Goal: Task Accomplishment & Management: Use online tool/utility

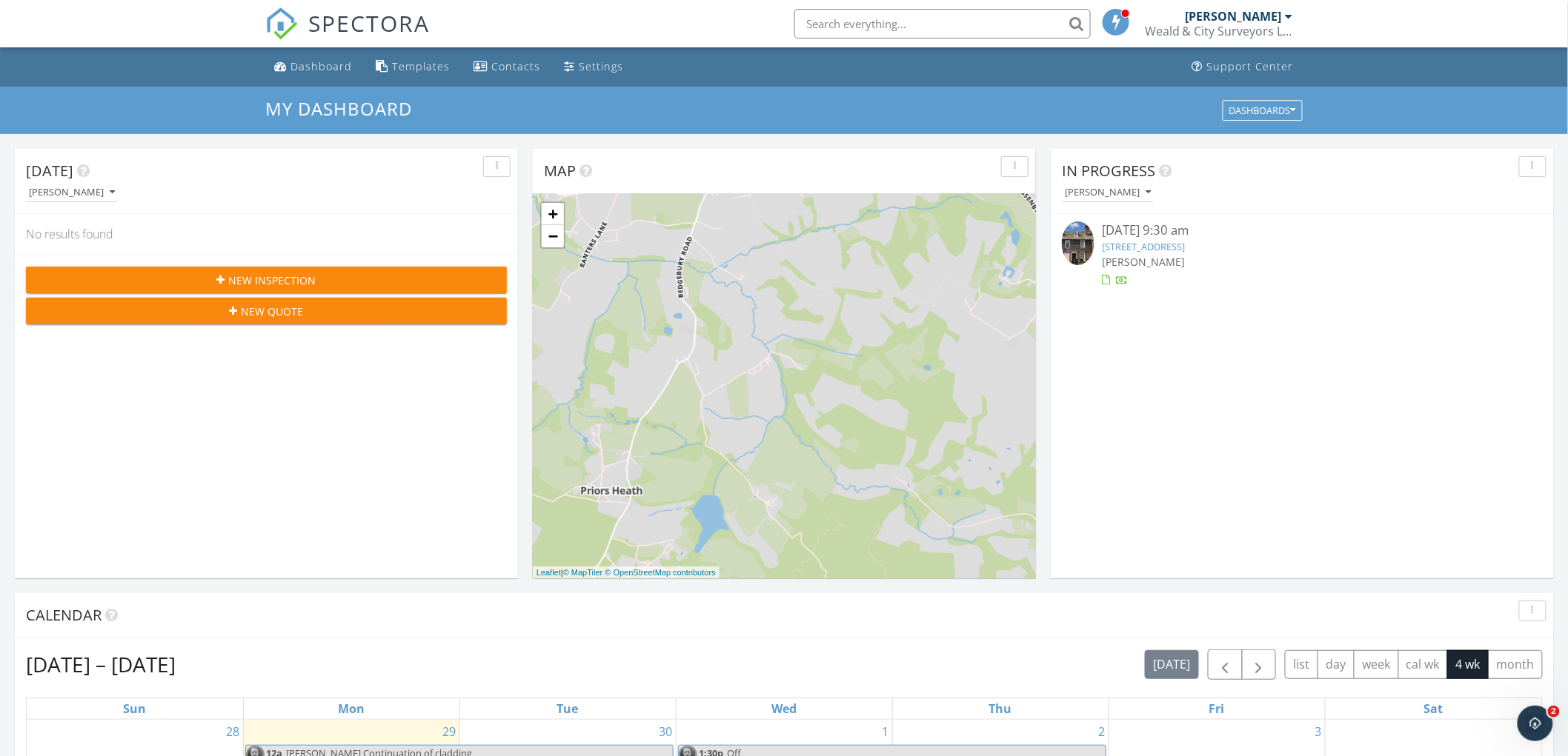
click at [853, 13] on input "text" at bounding box center [942, 24] width 297 height 30
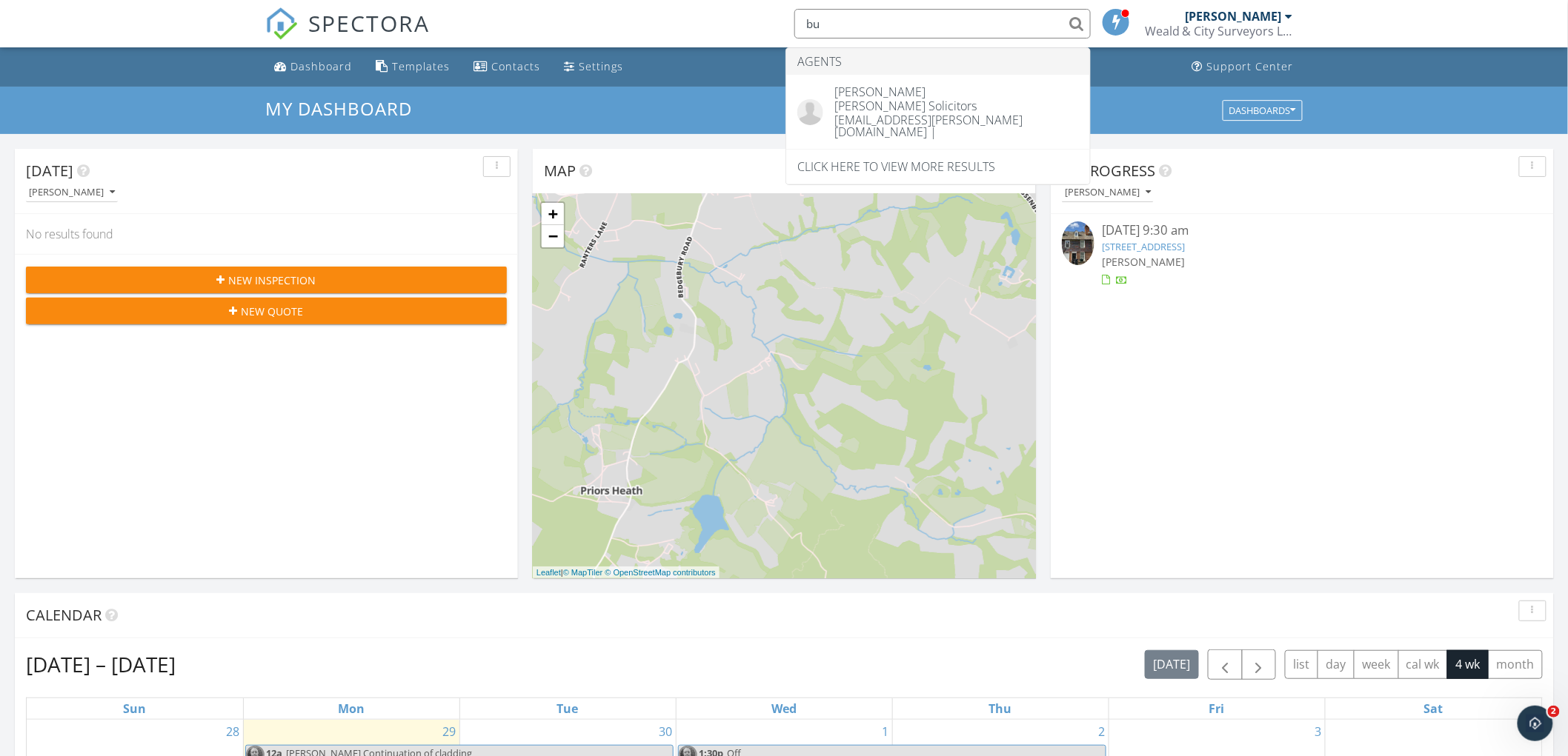
type input "b"
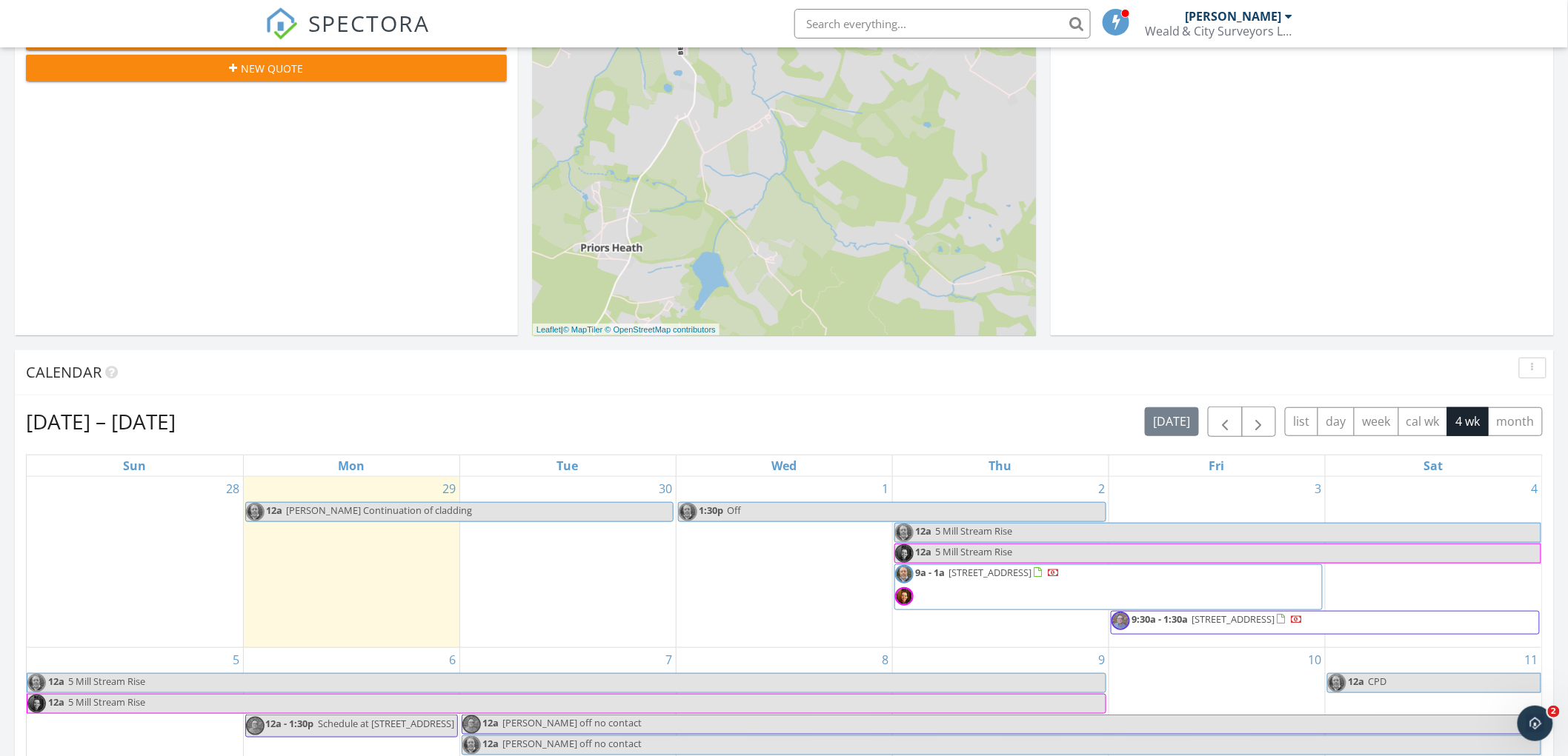
scroll to position [329, 0]
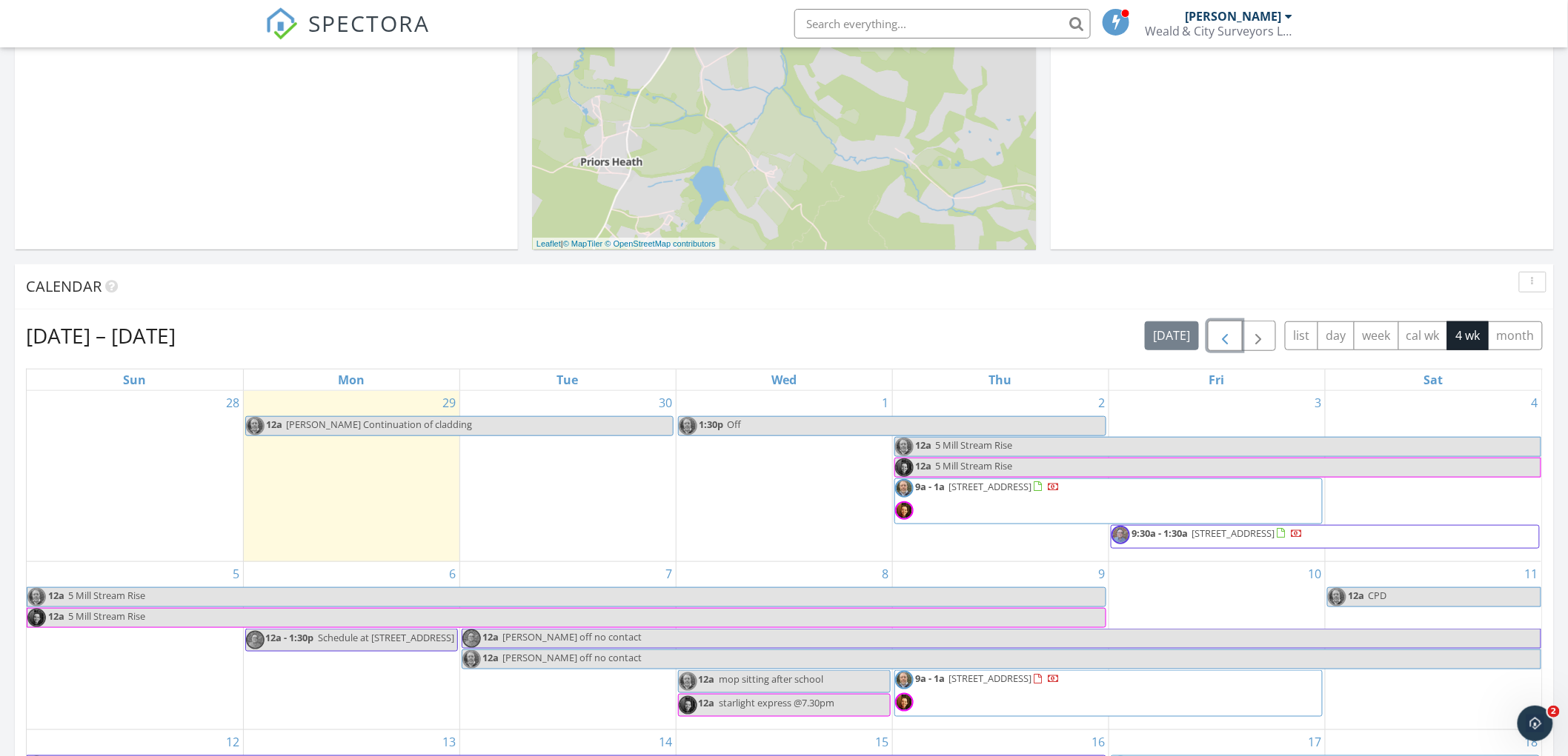
click at [1223, 344] on span "button" at bounding box center [1225, 336] width 18 height 18
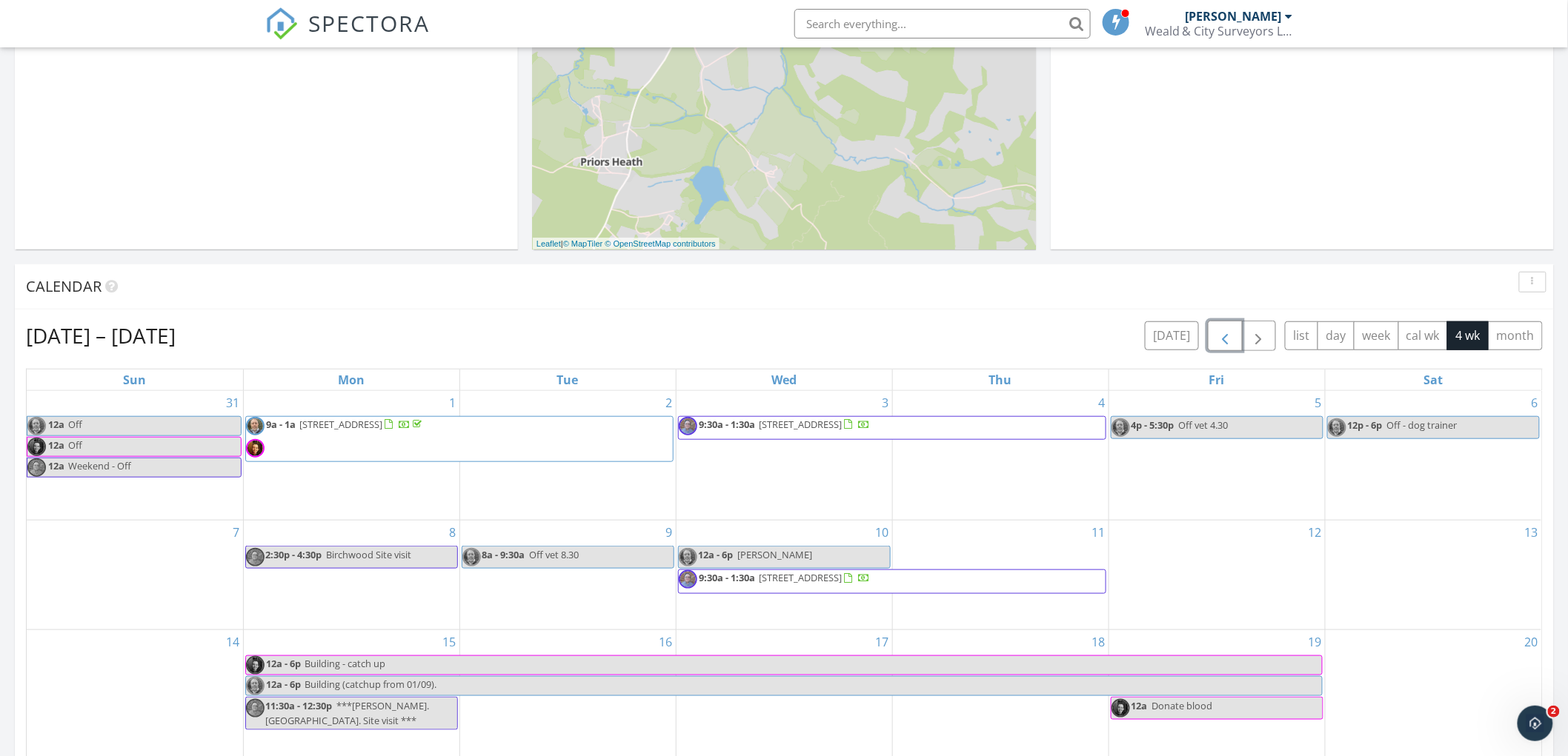
click at [1218, 344] on span "button" at bounding box center [1225, 336] width 18 height 18
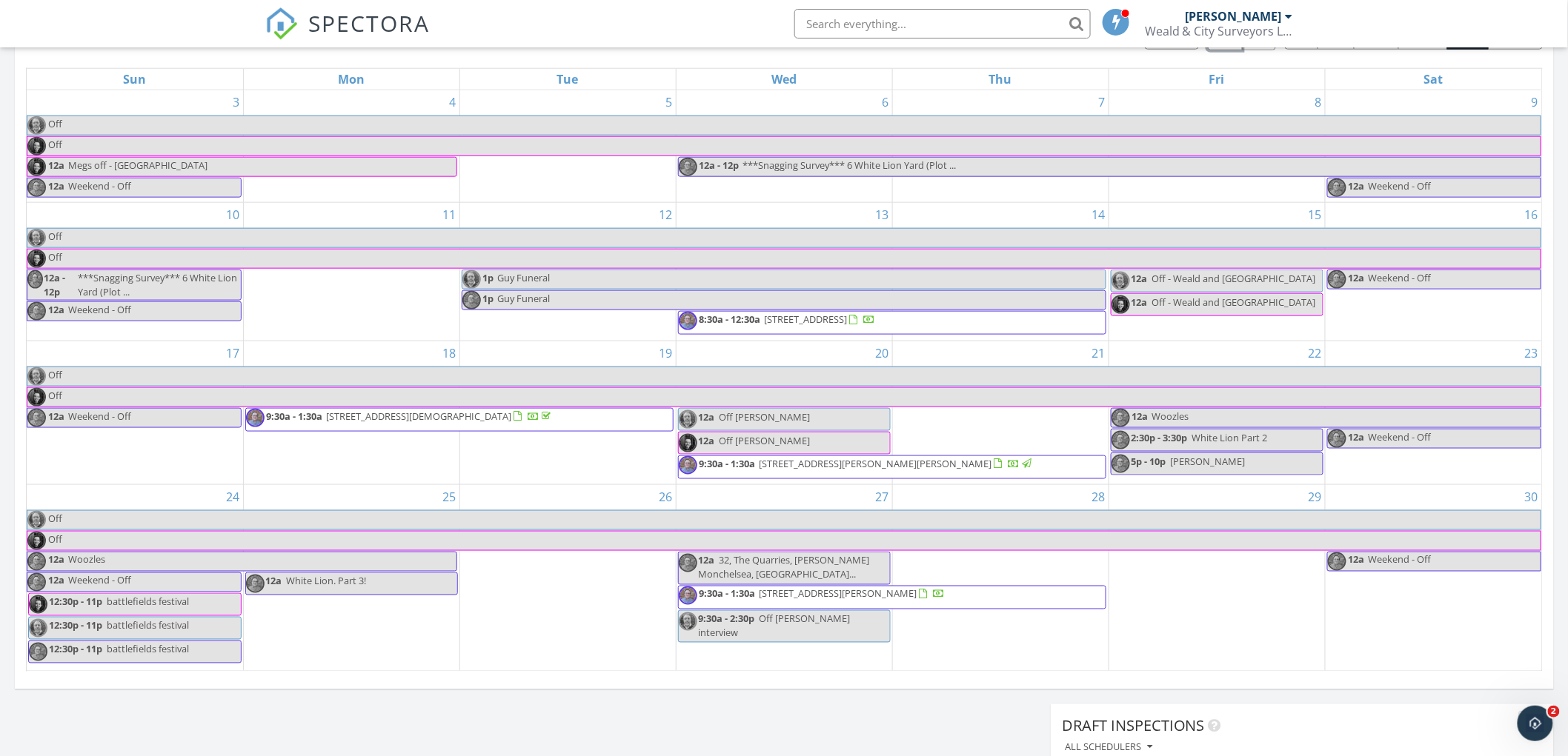
scroll to position [657, 0]
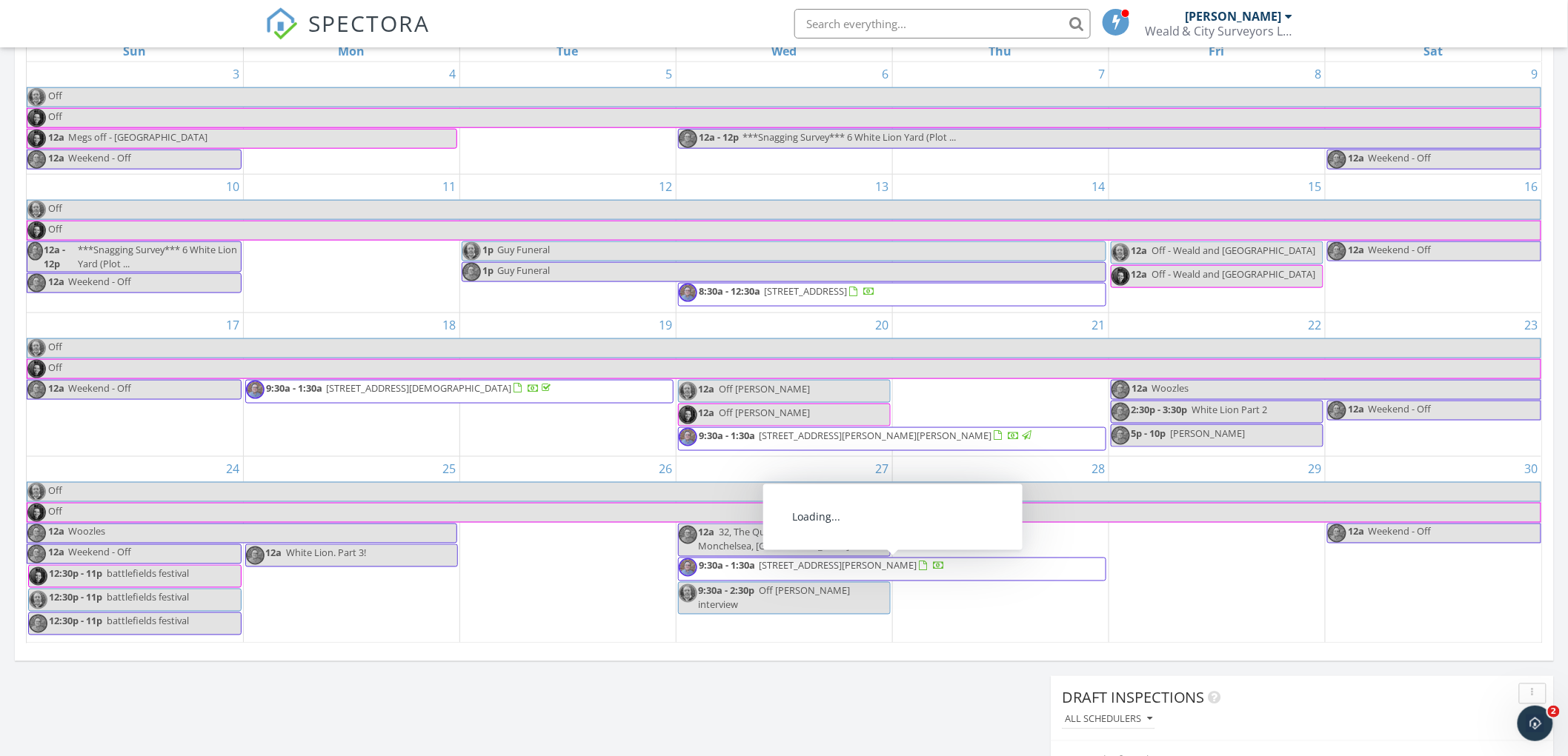
click at [1020, 568] on span "5 Heath Road , Langley, Maidstone ME17 3LH" at bounding box center [932, 569] width 348 height 22
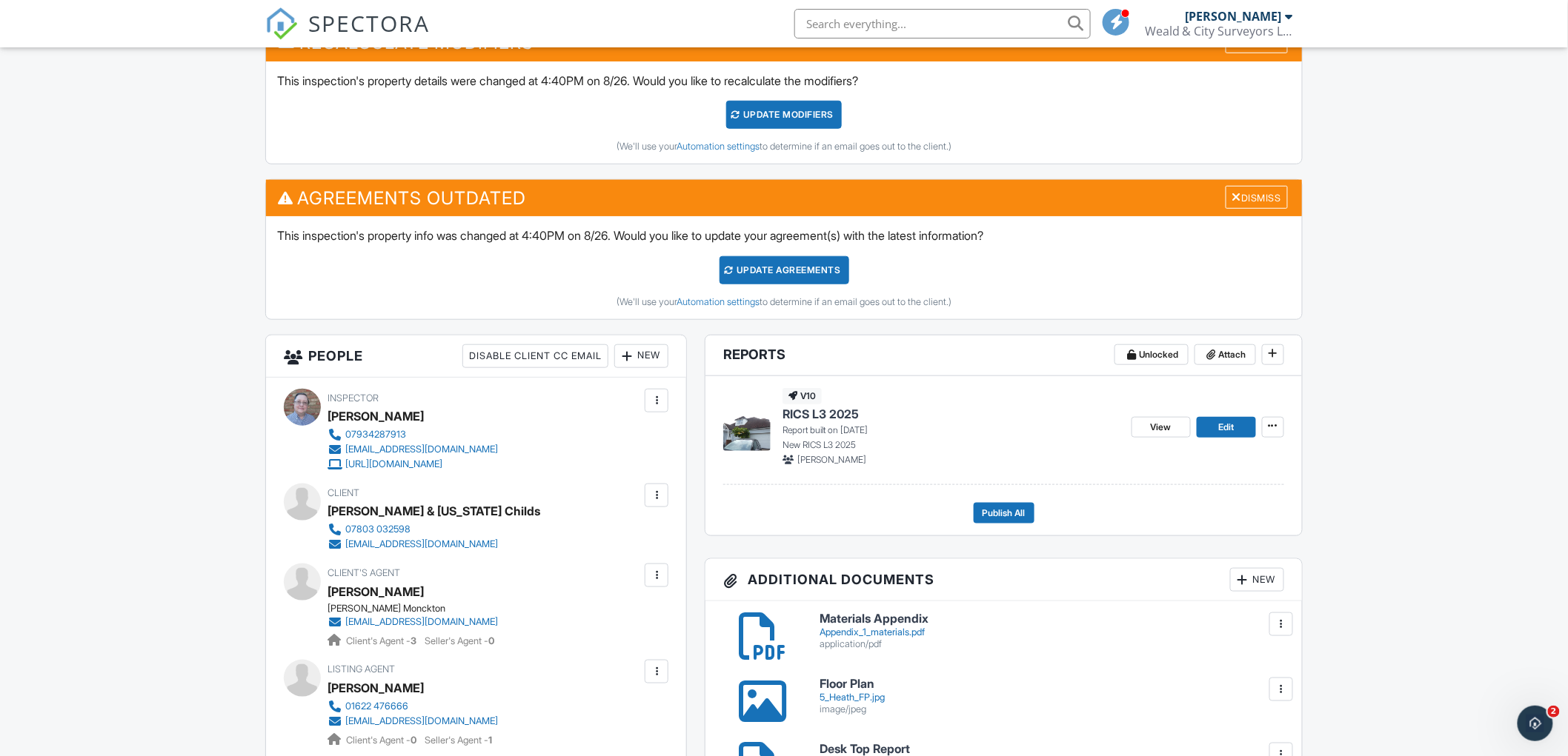
scroll to position [411, 0]
click at [752, 428] on img at bounding box center [747, 427] width 47 height 47
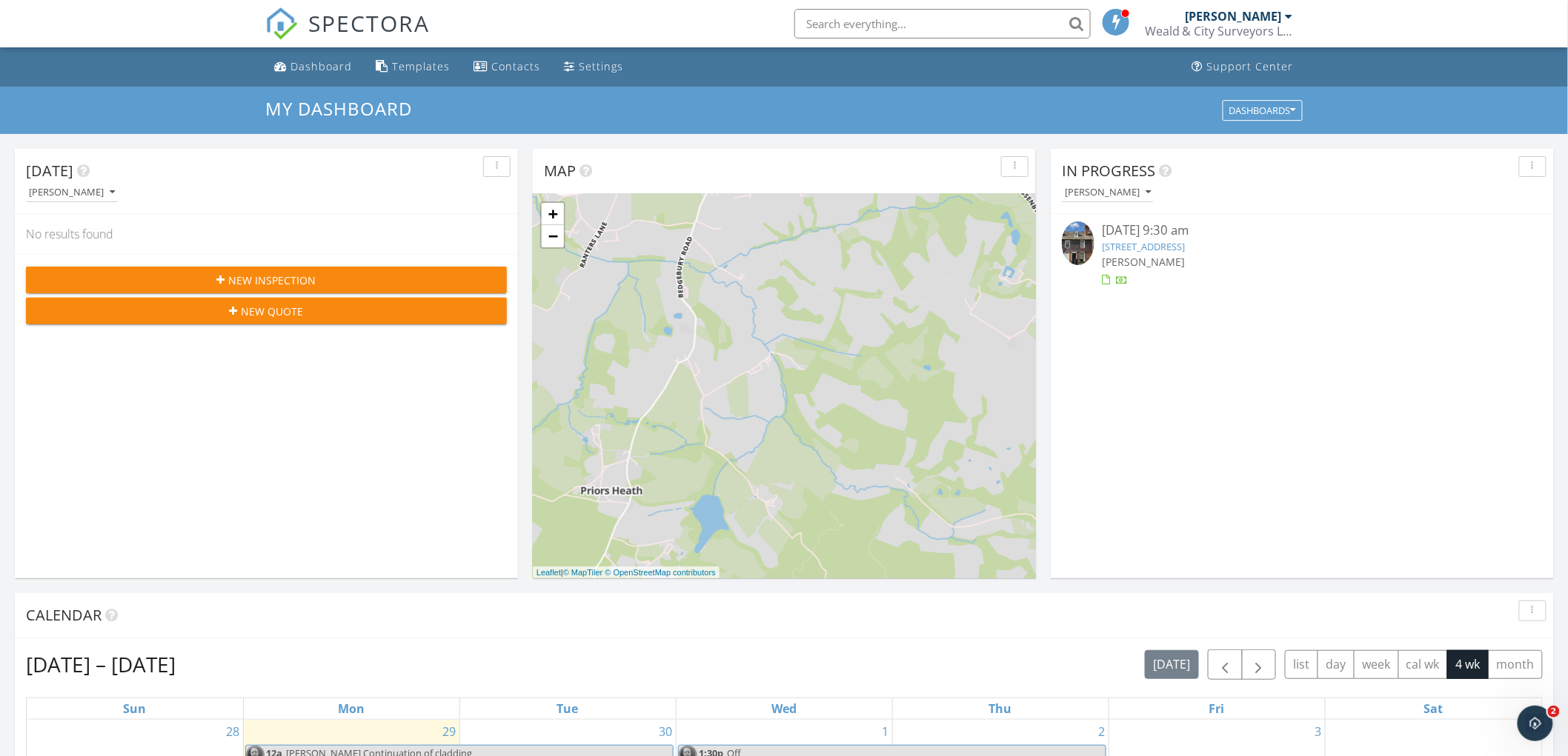
scroll to position [82, 0]
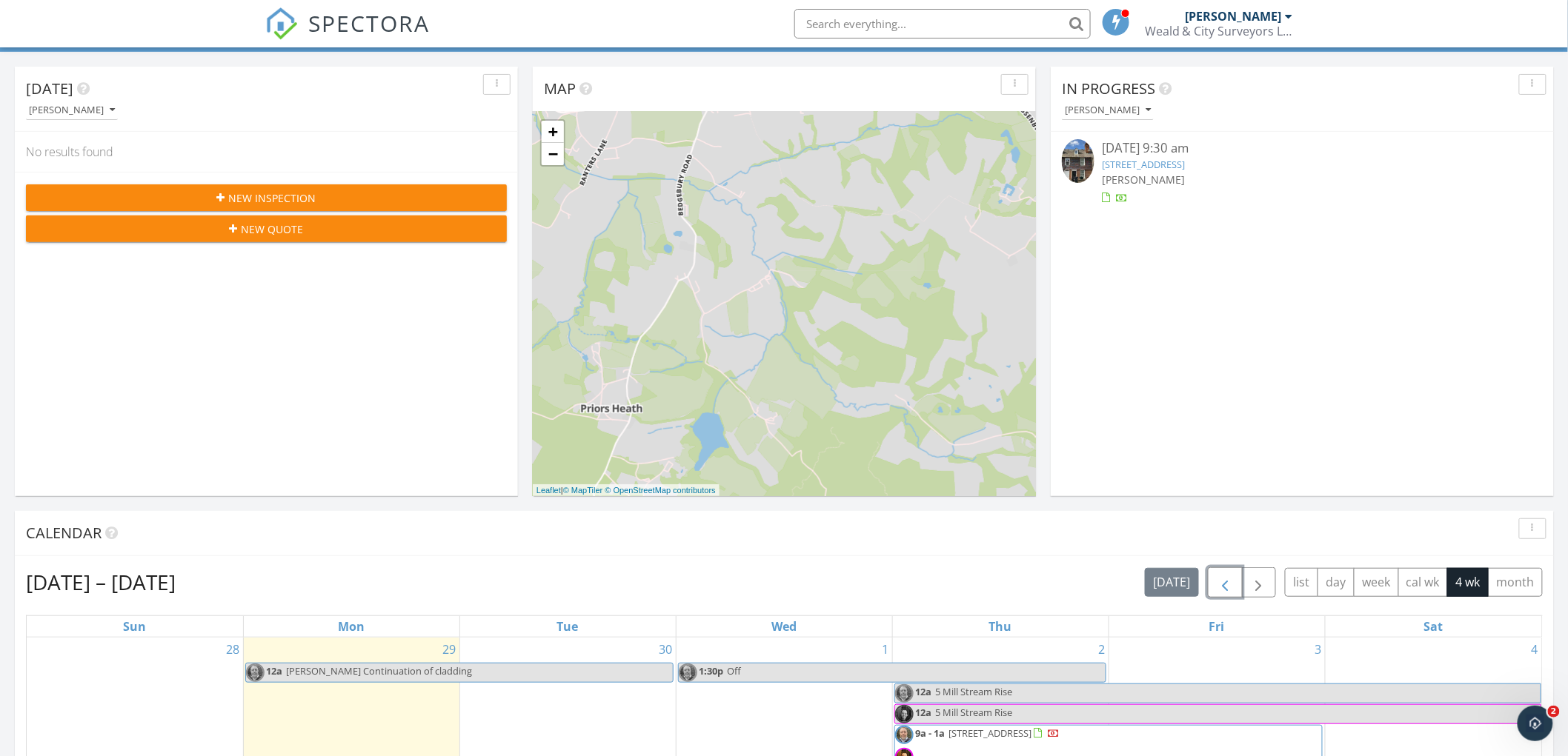
click at [1217, 583] on span "button" at bounding box center [1225, 583] width 18 height 18
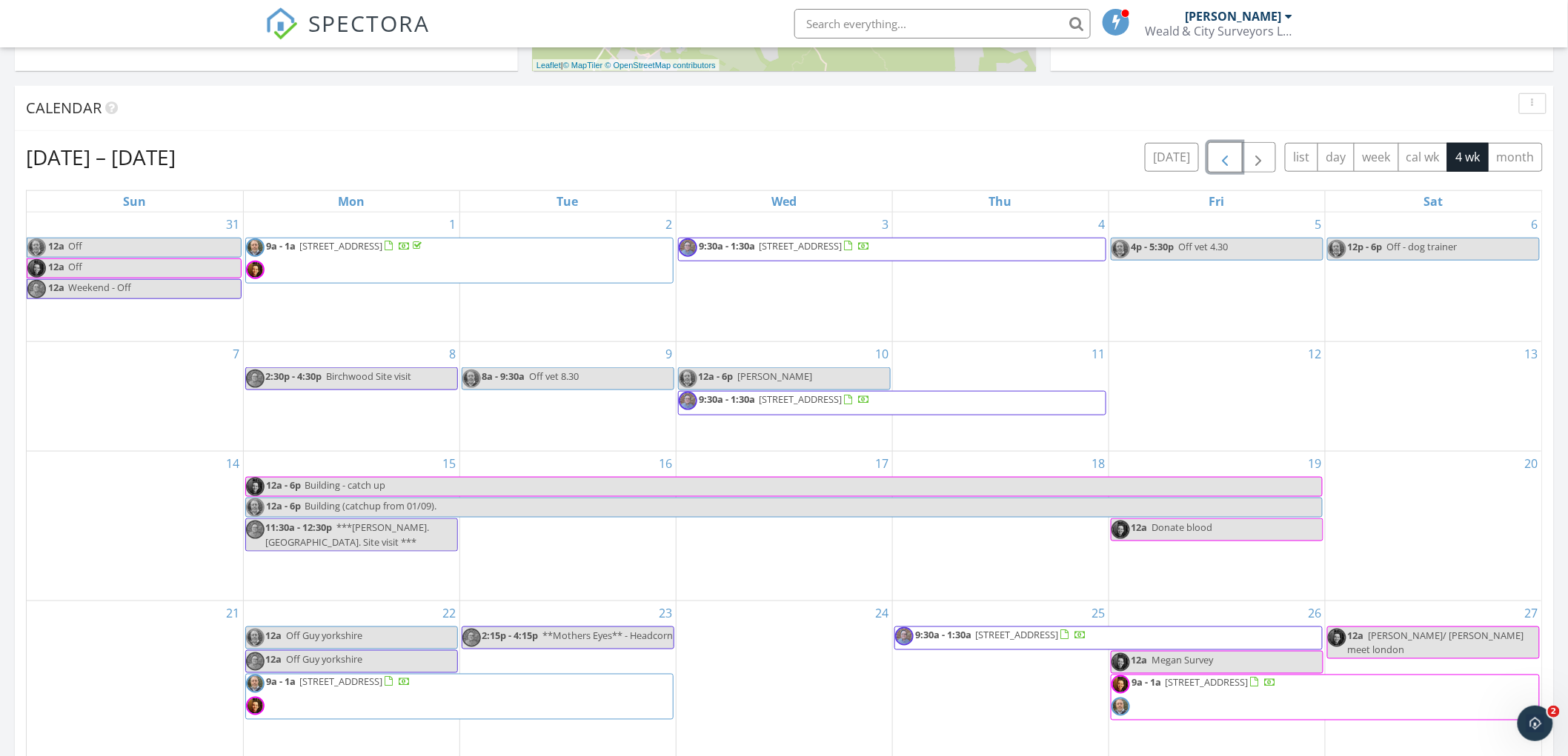
scroll to position [494, 0]
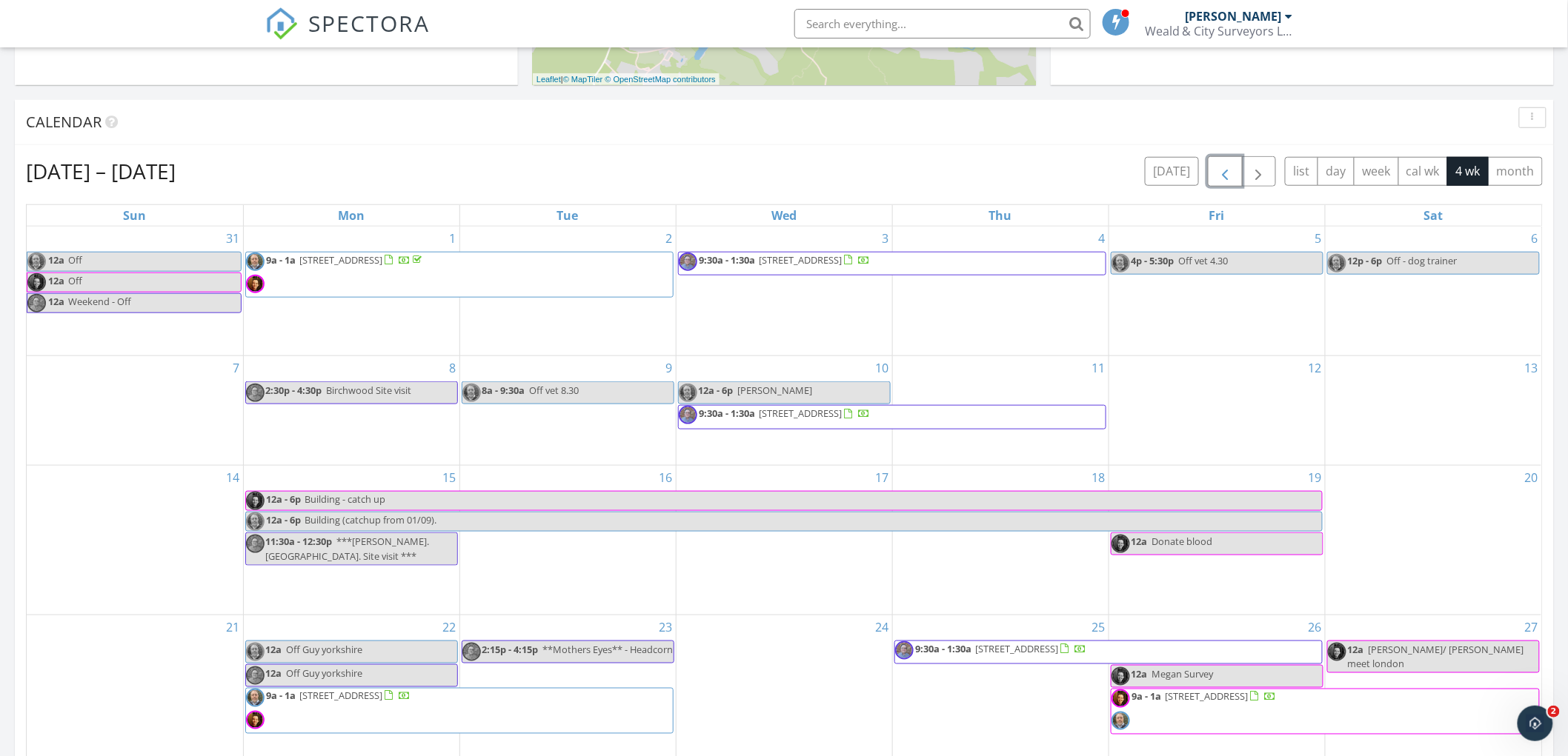
click at [1220, 172] on span "button" at bounding box center [1225, 172] width 18 height 18
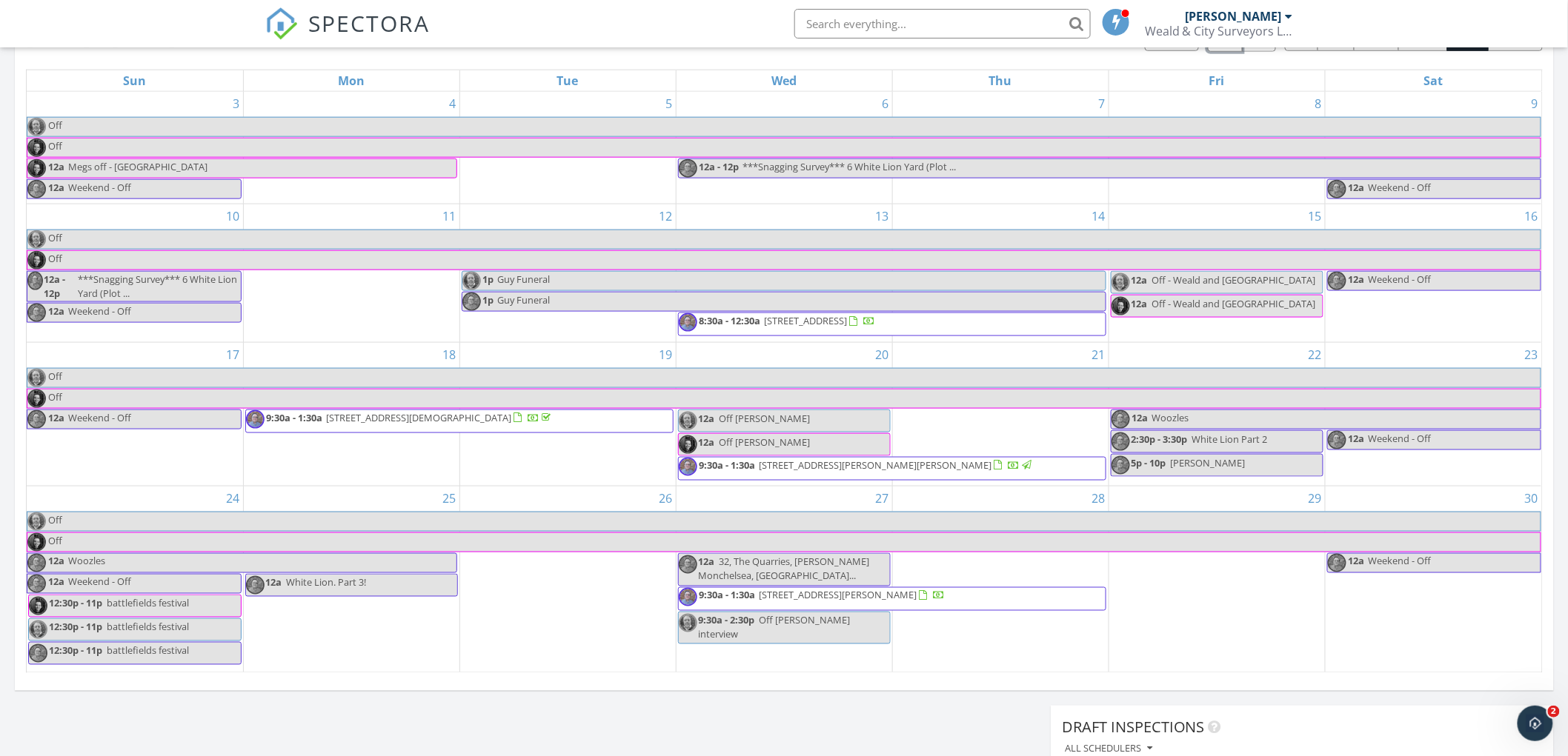
scroll to position [657, 0]
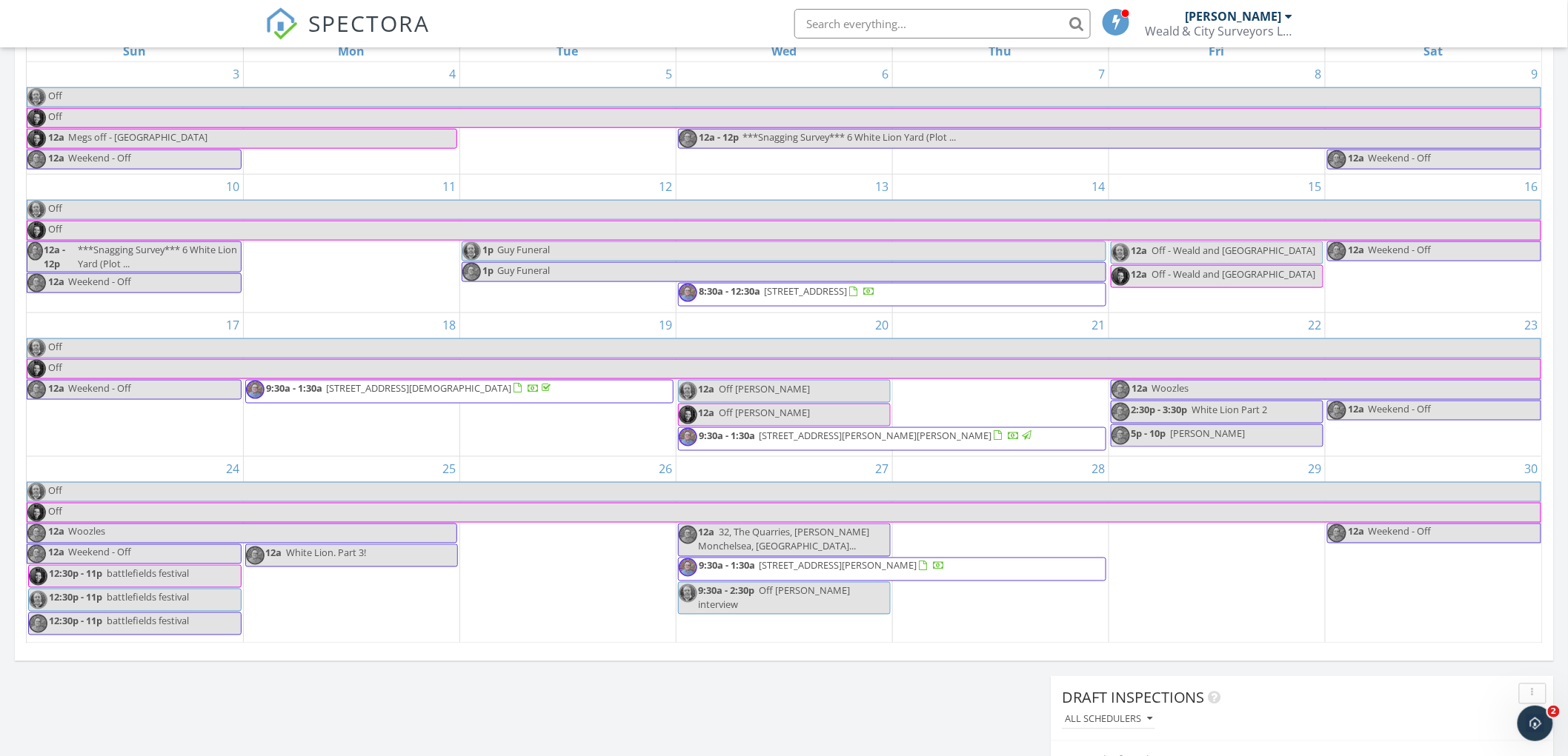
click at [1016, 565] on span "5 Heath Road , Langley, Maidstone ME17 3LH" at bounding box center [932, 569] width 348 height 22
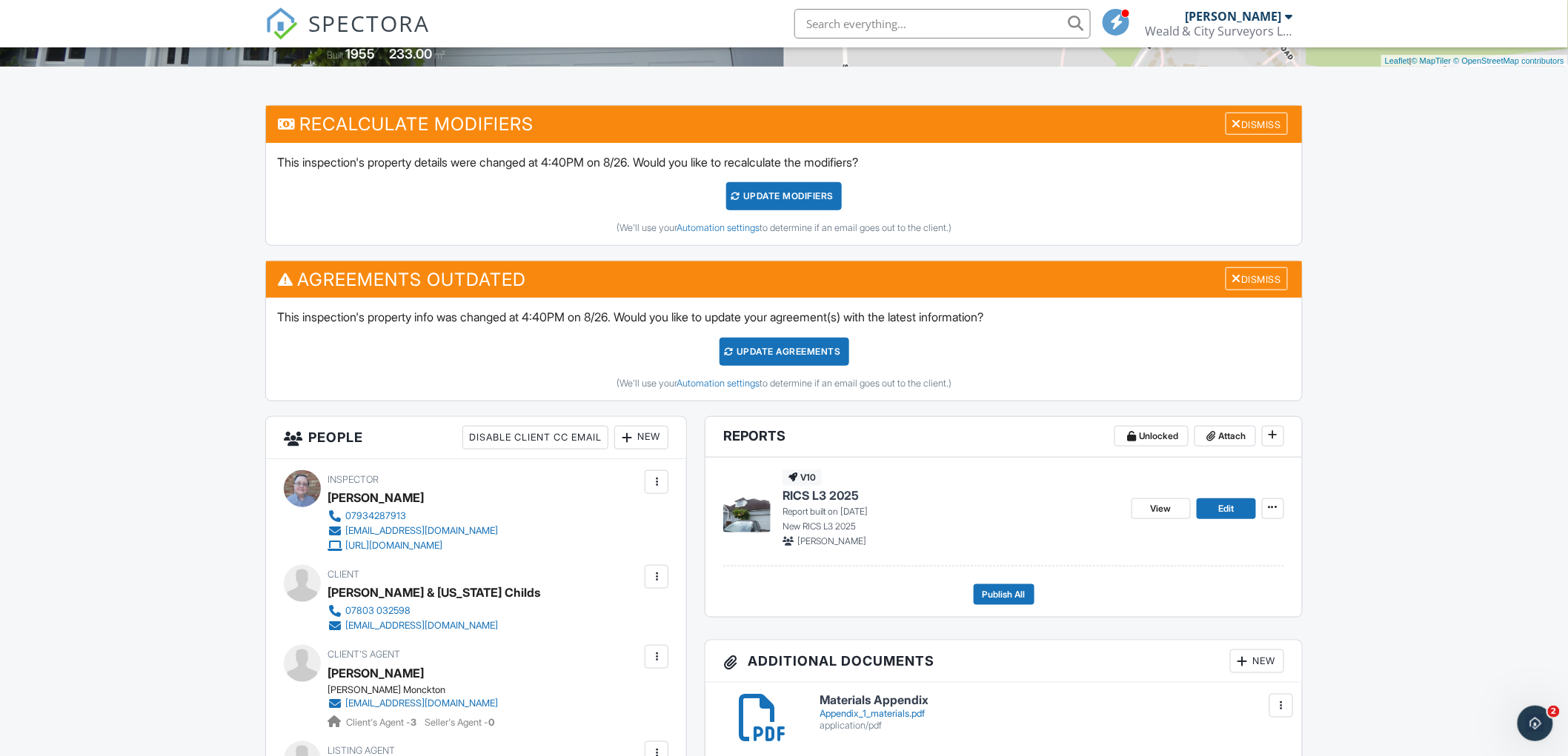
click at [744, 513] on img at bounding box center [747, 509] width 47 height 47
